Goal: Information Seeking & Learning: Learn about a topic

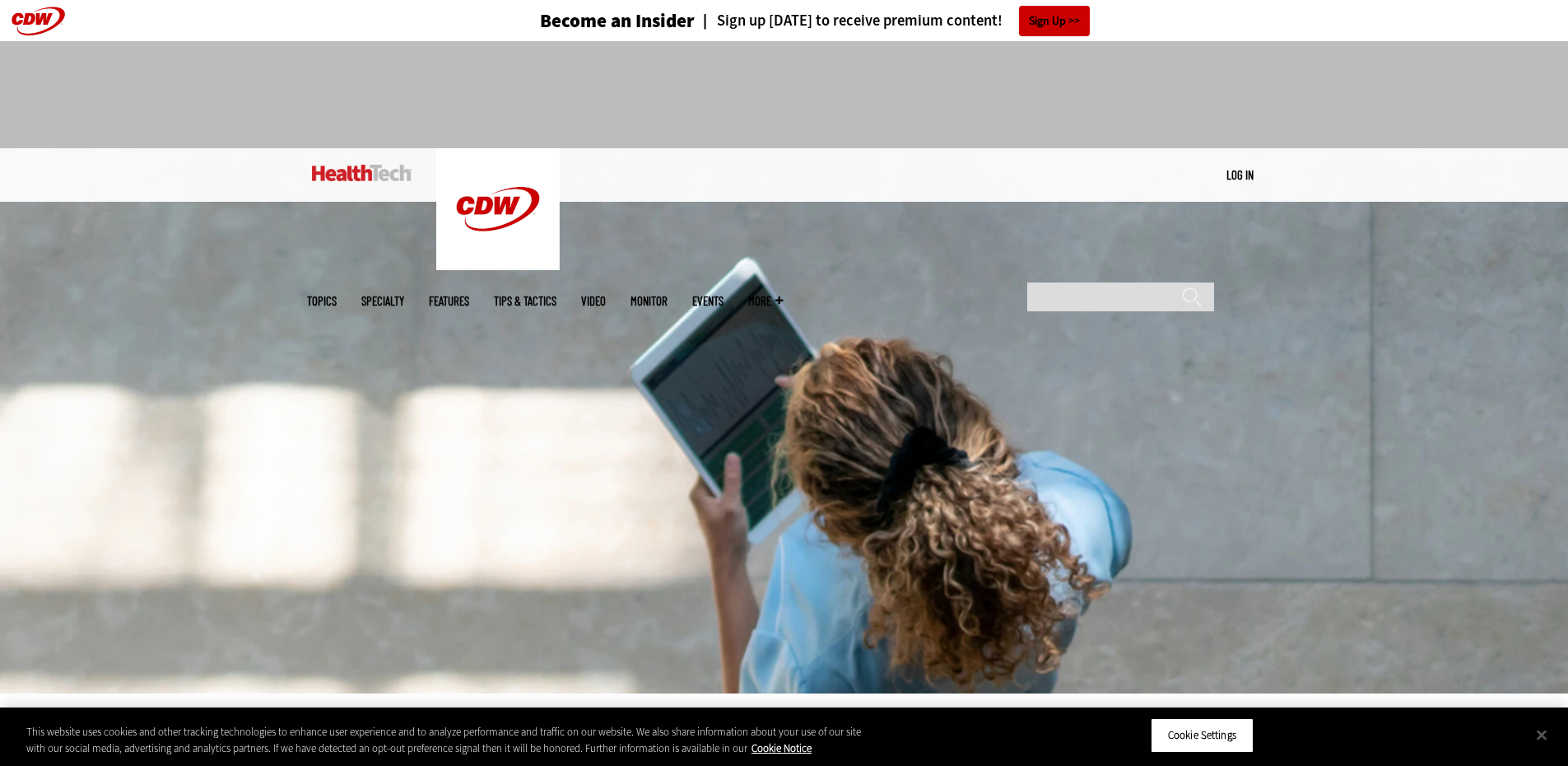
click at [336, 295] on span "Topics" at bounding box center [321, 300] width 30 height 12
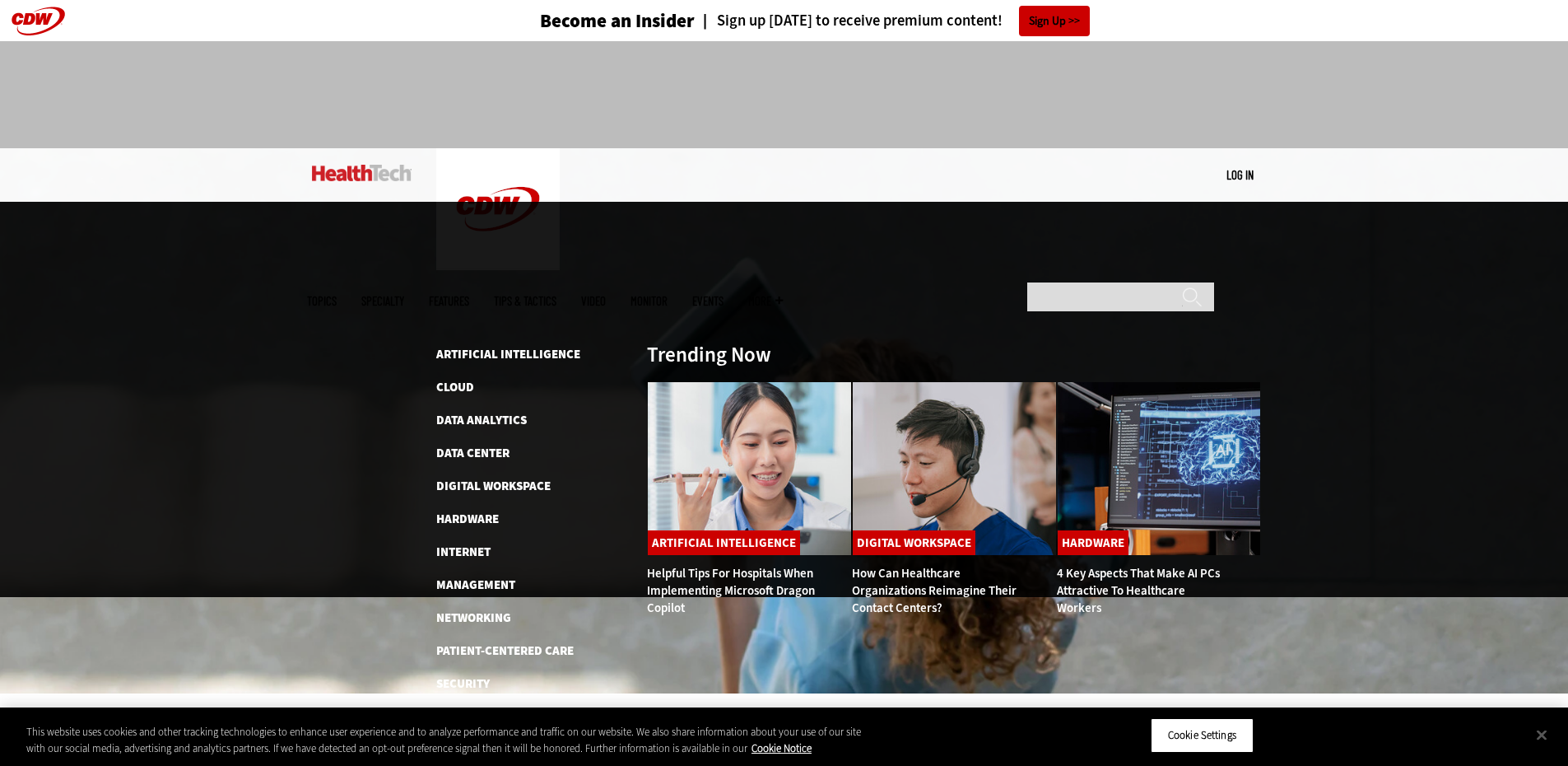
click at [404, 295] on span "Specialty" at bounding box center [382, 300] width 42 height 12
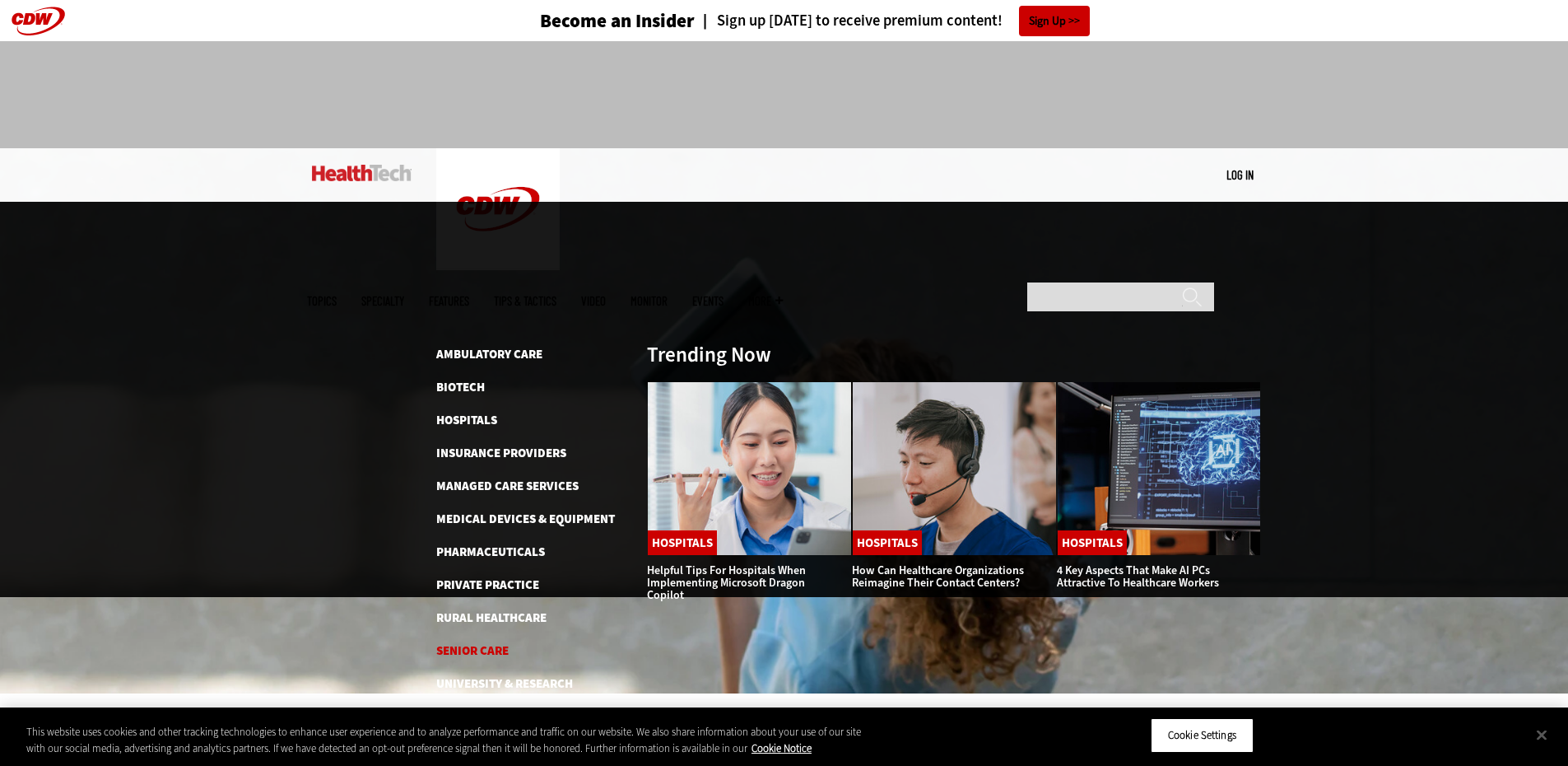
click at [497, 642] on link "Senior Care" at bounding box center [472, 650] width 72 height 17
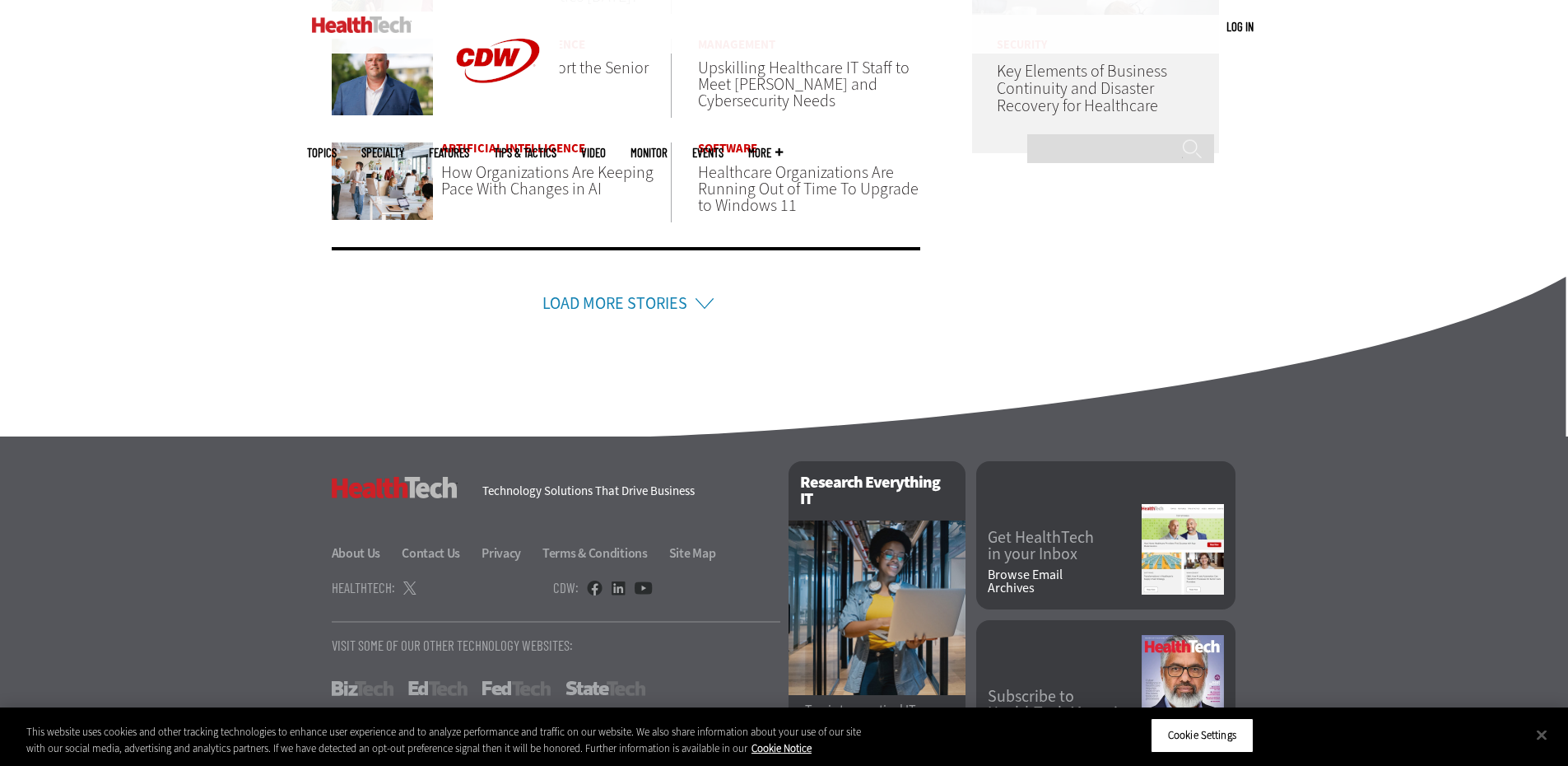
scroll to position [1102, 0]
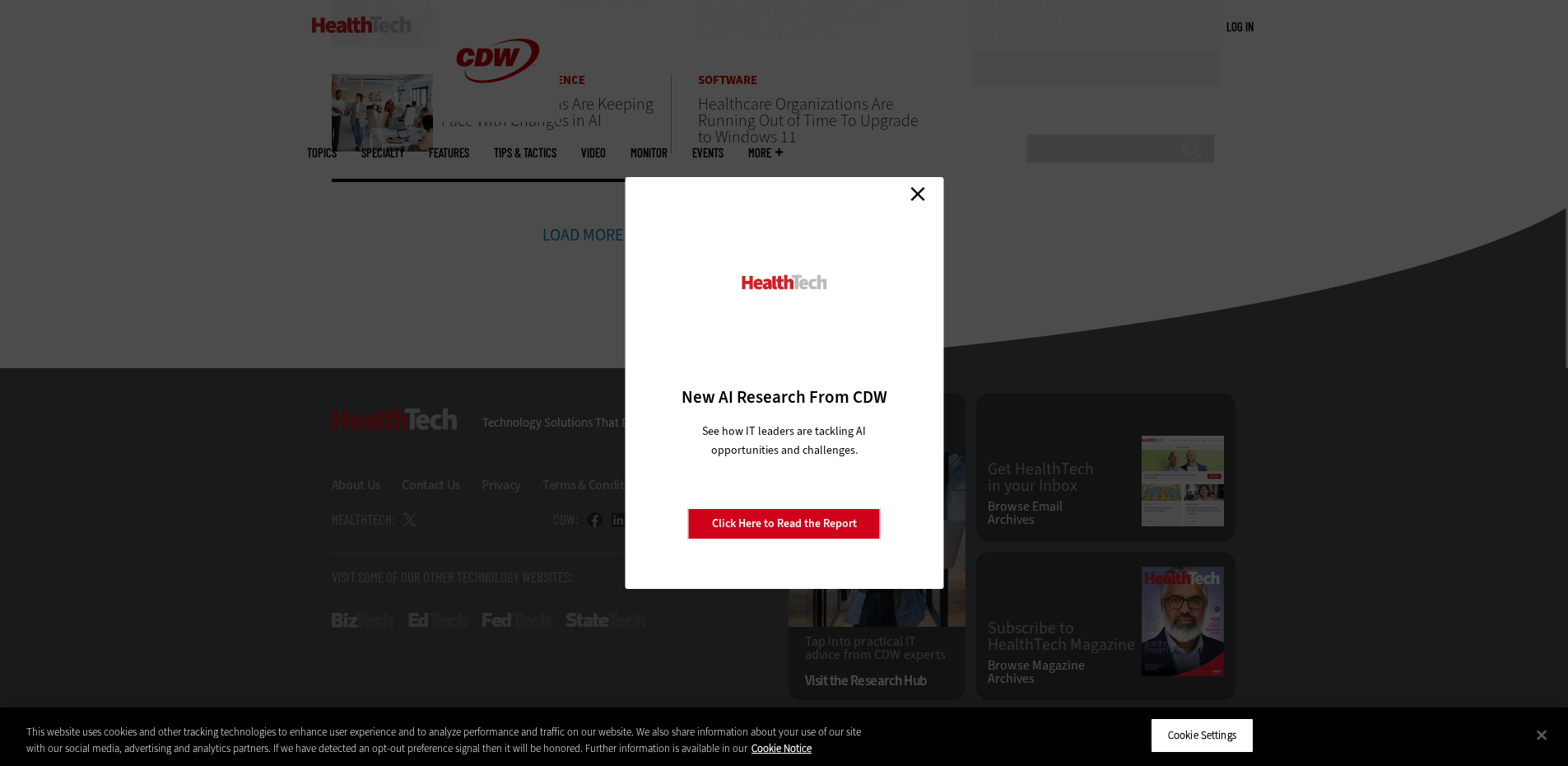
click at [925, 184] on link "Close" at bounding box center [917, 193] width 25 height 25
